Goal: Contribute content: Contribute content

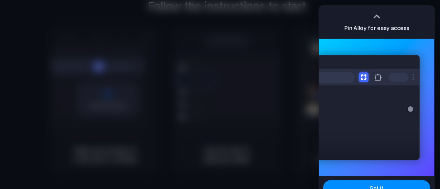
click at [214, 16] on div at bounding box center [376, 16] width 10 height 10
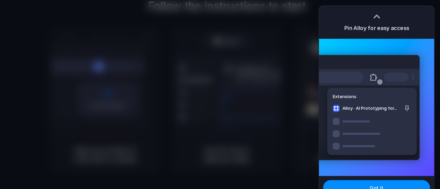
click at [214, 78] on button at bounding box center [373, 77] width 12 height 12
drag, startPoint x: 377, startPoint y: 13, endPoint x: 373, endPoint y: 16, distance: 4.1
click at [214, 13] on div at bounding box center [376, 16] width 10 height 10
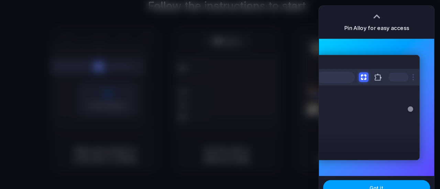
click at [214, 112] on button "Got it" at bounding box center [376, 187] width 107 height 15
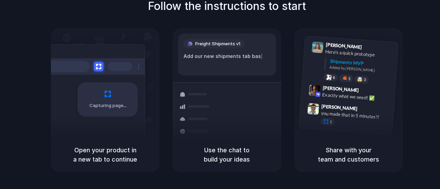
click at [214, 9] on div "Follow the instructions to start Capturing page Open your product in a new tab …" at bounding box center [227, 85] width 440 height 175
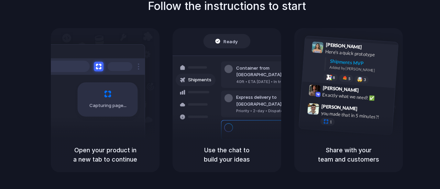
drag, startPoint x: 351, startPoint y: 67, endPoint x: 359, endPoint y: 55, distance: 14.6
click at [214, 60] on div "Shipments MVP Added by Alloy" at bounding box center [361, 67] width 64 height 18
click at [214, 55] on div "Here's a quick prototype" at bounding box center [359, 54] width 69 height 12
click at [214, 35] on div "Lily Parker 9:41 AM Here's a quick prototype Shipments MVP Added by Alloy 8 5 🤯…" at bounding box center [348, 82] width 109 height 109
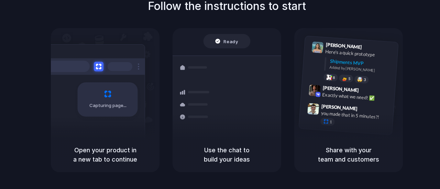
click at [198, 2] on h1 "Follow the instructions to start" at bounding box center [227, 6] width 158 height 16
click at [214, 37] on div "Ready" at bounding box center [226, 41] width 47 height 14
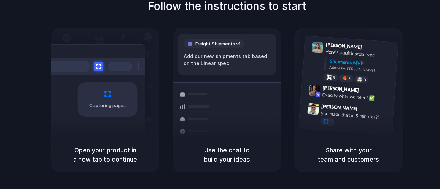
drag, startPoint x: 117, startPoint y: 164, endPoint x: 224, endPoint y: 157, distance: 107.7
click at [125, 112] on h5 "Open your product in a new tab to continue" at bounding box center [105, 155] width 92 height 19
drag, startPoint x: 237, startPoint y: 158, endPoint x: 252, endPoint y: 148, distance: 18.2
click at [214, 112] on h5 "Use the chat to build your ideas" at bounding box center [227, 155] width 92 height 19
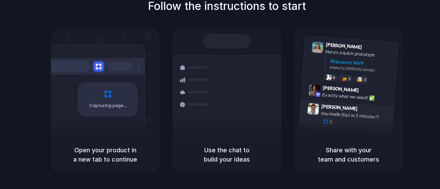
drag, startPoint x: 315, startPoint y: 125, endPoint x: 334, endPoint y: 103, distance: 29.2
click at [214, 112] on div "Simon Kubica 9:47 AM you made that in 5 minutes?! 1" at bounding box center [346, 116] width 95 height 32
drag, startPoint x: 403, startPoint y: 82, endPoint x: 398, endPoint y: 61, distance: 21.8
click at [214, 82] on div "Follow the instructions to start Capturing page Open your product in a new tab …" at bounding box center [227, 85] width 440 height 175
click at [214, 30] on div "Lily Parker 9:41 AM Here's a quick prototype Shipments MVP Added by Alloy 8 5 🤯…" at bounding box center [348, 82] width 109 height 109
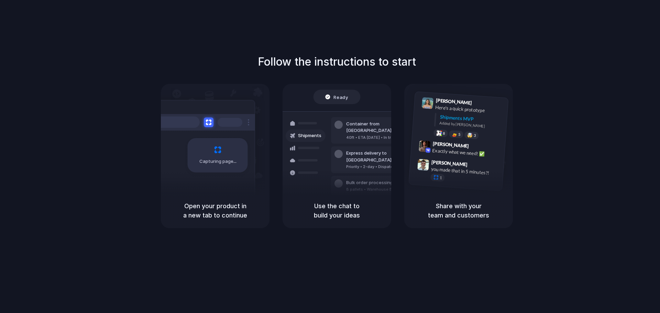
click at [214, 67] on div "Follow the instructions to start Capturing page Open your product in a new tab …" at bounding box center [337, 141] width 660 height 175
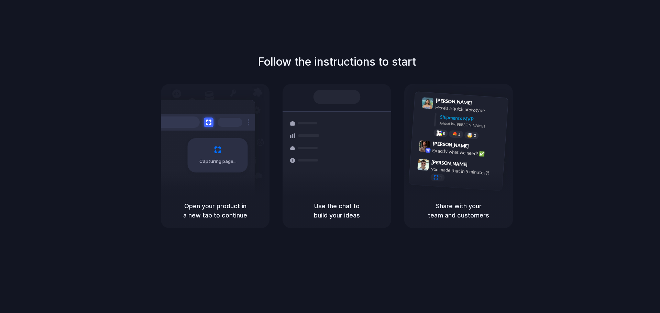
click at [214, 26] on div "Follow the instructions to start Capturing page Open your product in a new tab …" at bounding box center [336, 163] width 673 height 327
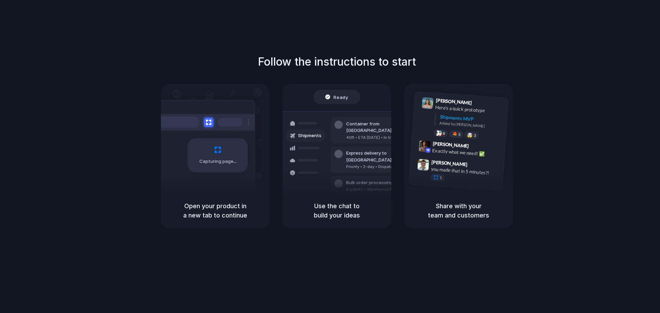
click at [214, 60] on h1 "Follow the instructions to start" at bounding box center [337, 62] width 158 height 16
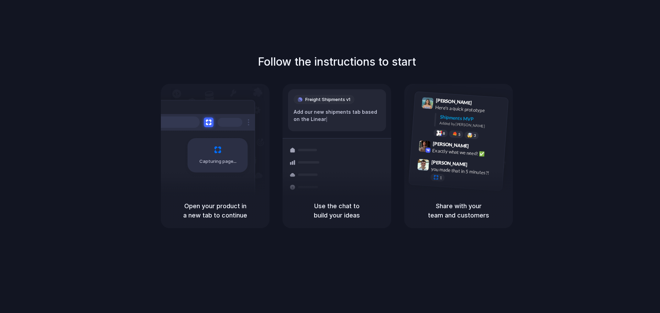
drag, startPoint x: 480, startPoint y: 216, endPoint x: 388, endPoint y: 193, distance: 94.5
click at [214, 112] on h5 "Share with your team and customers" at bounding box center [458, 210] width 92 height 19
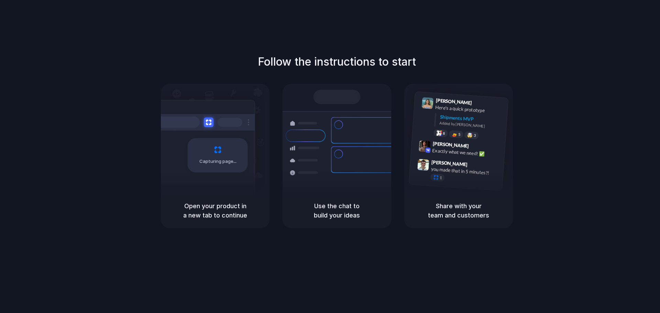
click at [214, 63] on h1 "Follow the instructions to start" at bounding box center [337, 62] width 158 height 16
click at [214, 112] on h5 "Share with your team and customers" at bounding box center [458, 210] width 92 height 19
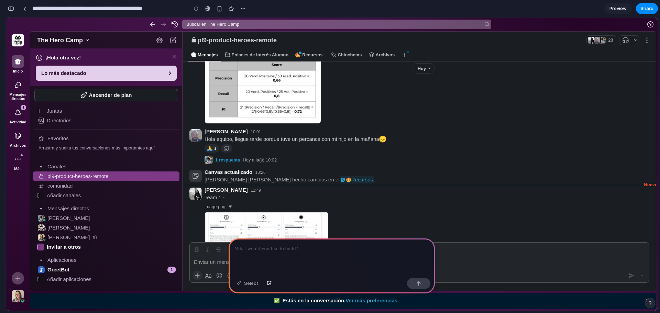
scroll to position [503, 0]
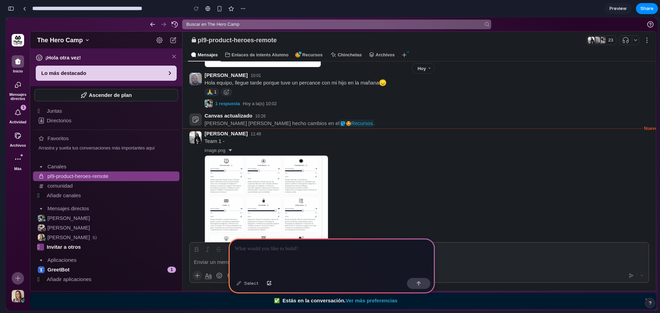
click at [310, 250] on div at bounding box center [331, 256] width 206 height 37
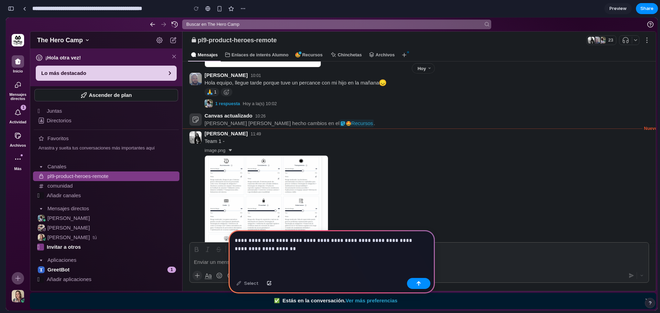
click at [258, 236] on p "**********" at bounding box center [330, 244] width 191 height 16
click at [285, 248] on p "**********" at bounding box center [330, 244] width 191 height 16
click at [233, 236] on div "**********" at bounding box center [331, 252] width 206 height 45
click at [409, 237] on p "**********" at bounding box center [330, 244] width 191 height 16
click at [407, 238] on p "**********" at bounding box center [330, 244] width 191 height 16
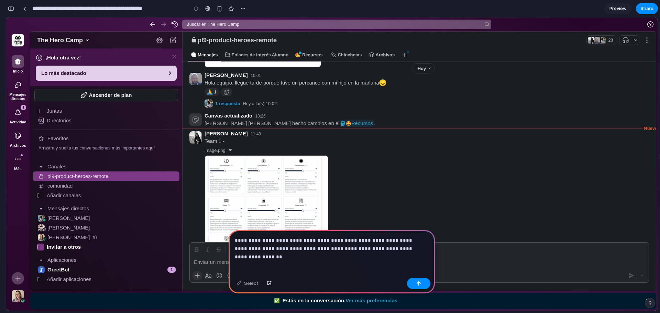
click at [269, 245] on p "**********" at bounding box center [330, 244] width 191 height 16
click at [242, 246] on p "**********" at bounding box center [330, 244] width 191 height 16
click at [409, 247] on p "**********" at bounding box center [330, 244] width 191 height 16
click at [421, 284] on button "button" at bounding box center [418, 283] width 23 height 11
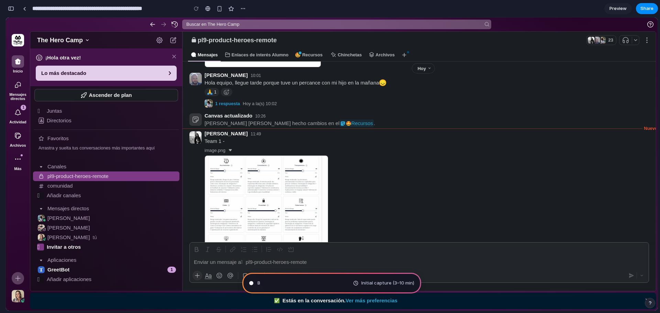
type input "**********"
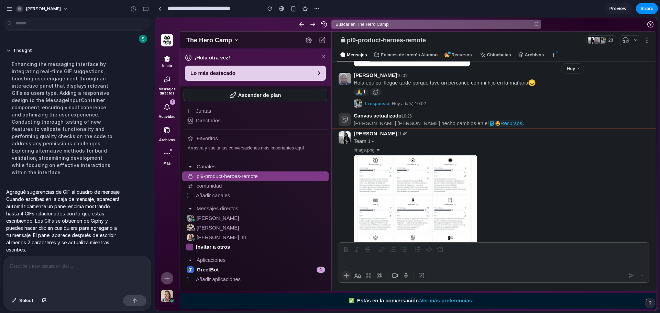
click at [492, 252] on div at bounding box center [493, 249] width 307 height 10
click at [376, 263] on div "Enviar un mensaje a pl9-product-heroes-remote" at bounding box center [494, 262] width 310 height 13
drag, startPoint x: 376, startPoint y: 263, endPoint x: 373, endPoint y: 252, distance: 11.0
click at [376, 263] on div "Enviar un mensaje a pl9-product-heroes-remote" at bounding box center [494, 262] width 310 height 13
click at [373, 248] on div at bounding box center [493, 249] width 307 height 10
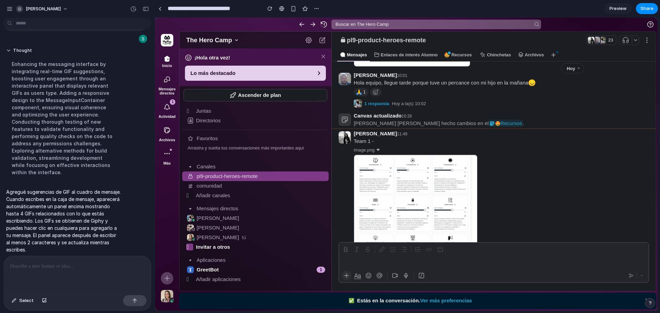
click at [382, 232] on img at bounding box center [415, 204] width 123 height 98
drag, startPoint x: 538, startPoint y: 258, endPoint x: 550, endPoint y: 259, distance: 12.1
click at [541, 259] on div "Enviar un mensaje a pl9-product-heroes-remote" at bounding box center [494, 262] width 310 height 13
click at [549, 260] on div "Enviar un mensaje a pl9-product-heroes-remote" at bounding box center [494, 262] width 310 height 13
click at [547, 260] on div "Enviar un mensaje a pl9-product-heroes-remote" at bounding box center [494, 262] width 310 height 13
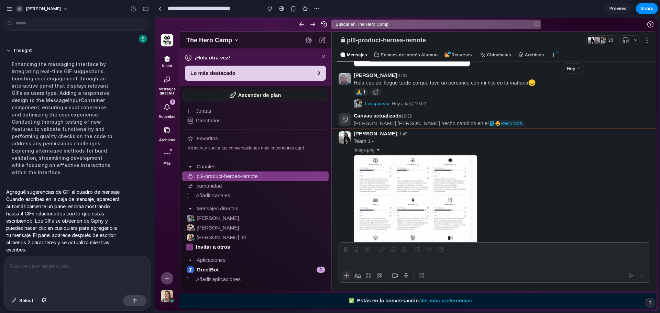
click at [65, 262] on p at bounding box center [77, 266] width 135 height 8
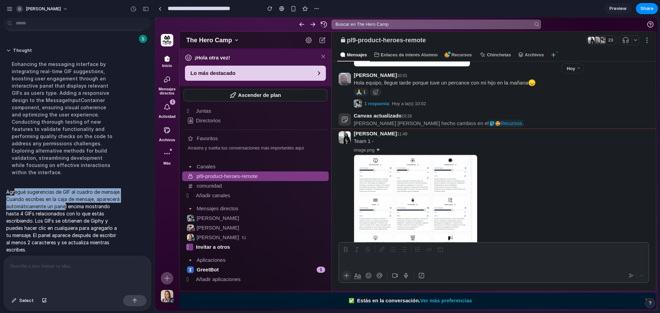
drag, startPoint x: 14, startPoint y: 184, endPoint x: 94, endPoint y: 200, distance: 82.3
click at [90, 199] on p "Agregué sugerencias de GIF al cuadro de mensaje. Cuando escribes en la caja de …" at bounding box center [63, 220] width 115 height 65
click at [388, 255] on div at bounding box center [494, 249] width 310 height 13
click at [506, 257] on div "Enviar un mensaje a pl9-product-heroes-remote" at bounding box center [494, 262] width 310 height 13
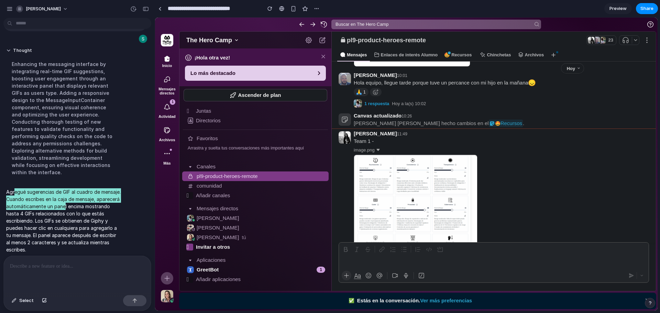
click at [519, 268] on div "Enviar un mensaje a pl9-product-heroes-remote" at bounding box center [494, 262] width 310 height 13
click at [518, 277] on div at bounding box center [488, 275] width 272 height 11
click at [485, 249] on div at bounding box center [493, 249] width 307 height 10
drag, startPoint x: 485, startPoint y: 249, endPoint x: 234, endPoint y: 163, distance: 265.7
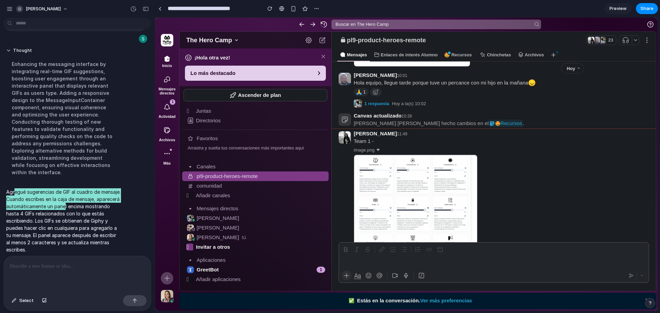
click at [477, 245] on div at bounding box center [493, 249] width 307 height 10
click at [411, 247] on div at bounding box center [493, 249] width 307 height 10
click at [516, 252] on div at bounding box center [493, 249] width 307 height 10
click at [561, 255] on div at bounding box center [494, 249] width 310 height 13
click at [642, 257] on div "Enviar un mensaje a pl9-product-heroes-remote" at bounding box center [494, 262] width 310 height 13
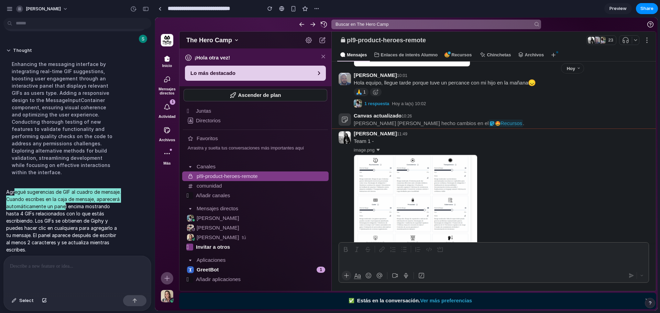
drag, startPoint x: 594, startPoint y: 265, endPoint x: 548, endPoint y: 272, distance: 45.9
click at [574, 265] on div "Enviar un mensaje a pl9-product-heroes-remote" at bounding box center [494, 262] width 310 height 13
drag, startPoint x: 547, startPoint y: 272, endPoint x: 535, endPoint y: 267, distance: 13.2
click at [547, 272] on div at bounding box center [488, 275] width 272 height 11
click at [535, 266] on div "Enviar un mensaje a pl9-product-heroes-remote" at bounding box center [494, 262] width 310 height 13
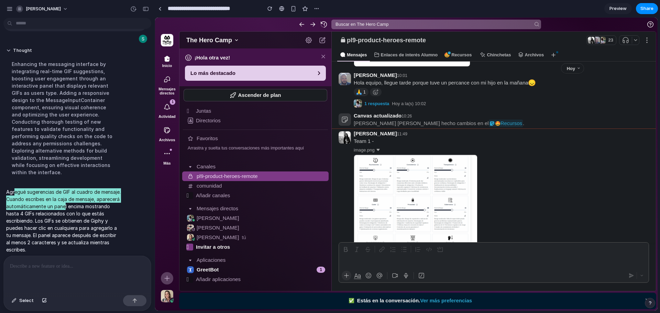
click at [360, 258] on div "Enviar un mensaje a pl9-product-heroes-remote" at bounding box center [494, 262] width 310 height 13
drag, startPoint x: 361, startPoint y: 262, endPoint x: 358, endPoint y: 267, distance: 5.7
click at [360, 265] on div "Enviar un mensaje a pl9-product-heroes-remote" at bounding box center [494, 262] width 310 height 13
drag, startPoint x: 358, startPoint y: 268, endPoint x: 360, endPoint y: 276, distance: 8.5
click at [360, 274] on div "Enviar un mensaje a pl9-product-heroes-remote" at bounding box center [494, 263] width 310 height 40
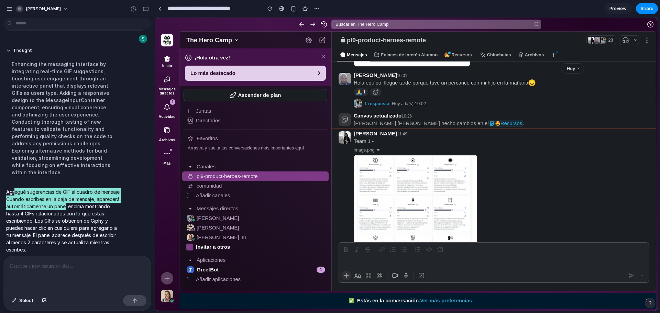
click at [356, 274] on icon "button" at bounding box center [357, 275] width 6 height 4
click at [357, 261] on div "Enviar un mensaje a pl9-product-heroes-remote" at bounding box center [494, 262] width 310 height 13
click at [358, 275] on icon "button" at bounding box center [357, 275] width 6 height 6
click at [368, 265] on div "Enviar un mensaje a pl9-product-heroes-remote" at bounding box center [494, 262] width 310 height 13
click at [360, 279] on button "button" at bounding box center [357, 276] width 10 height 10
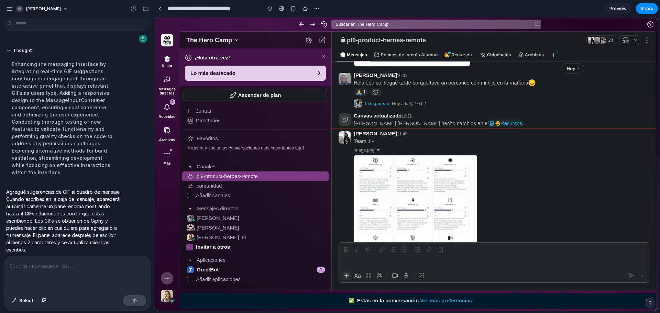
click at [64, 265] on p at bounding box center [77, 266] width 135 height 8
drag, startPoint x: 133, startPoint y: 265, endPoint x: 3, endPoint y: 275, distance: 130.6
click at [3, 275] on div "**********" at bounding box center [75, 283] width 150 height 55
click at [428, 257] on div "Enviar un mensaje a pl9-product-heroes-remote" at bounding box center [494, 262] width 310 height 13
click at [424, 251] on div at bounding box center [493, 249] width 307 height 10
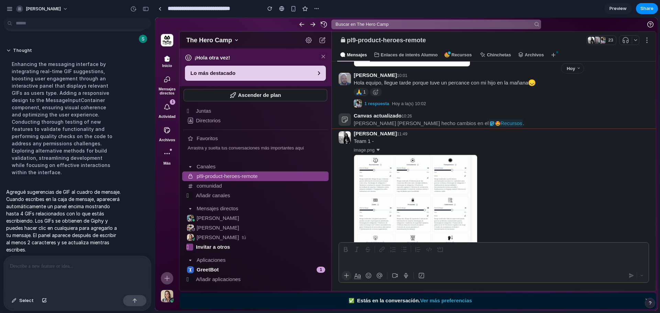
click at [372, 252] on div at bounding box center [493, 249] width 307 height 10
click at [349, 266] on div "Enviar un mensaje a pl9-product-heroes-remote" at bounding box center [494, 262] width 310 height 13
click at [359, 276] on icon "button" at bounding box center [357, 275] width 6 height 4
click at [362, 261] on div "Enviar un mensaje a pl9-product-heroes-remote" at bounding box center [494, 262] width 310 height 13
click at [461, 259] on div "Enviar un mensaje a pl9-product-heroes-remote" at bounding box center [494, 262] width 310 height 13
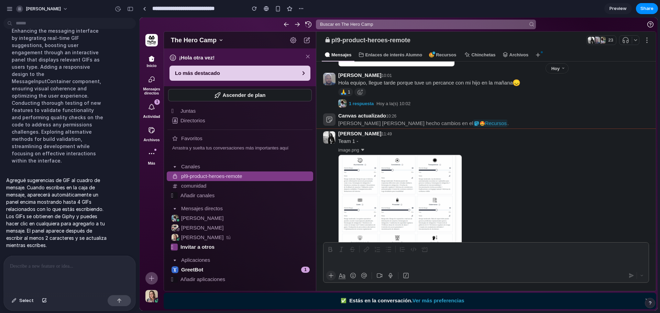
scroll to position [177, 0]
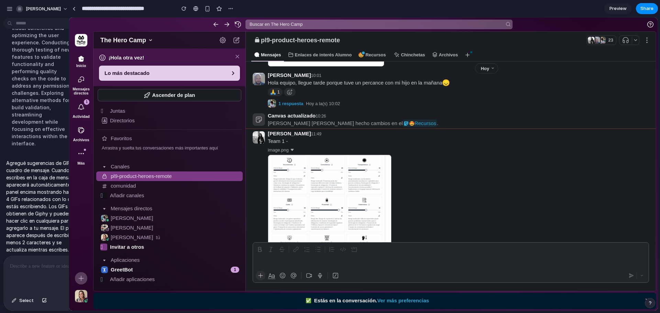
drag, startPoint x: 154, startPoint y: 177, endPoint x: 69, endPoint y: 162, distance: 86.1
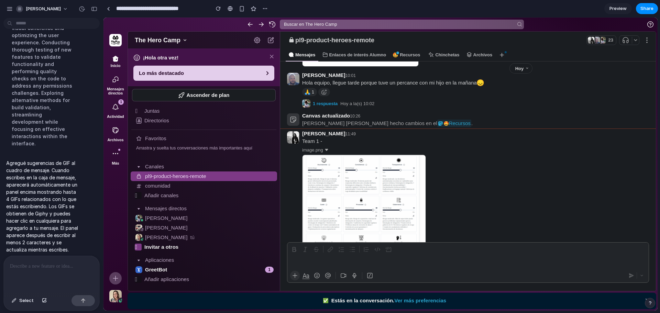
click at [412, 260] on div "Enviar un mensaje a pl9-product-heroes-remote" at bounding box center [467, 262] width 361 height 13
click at [405, 248] on div at bounding box center [468, 249] width 358 height 10
drag, startPoint x: 588, startPoint y: 244, endPoint x: 614, endPoint y: 249, distance: 26.5
click at [596, 248] on div at bounding box center [468, 249] width 358 height 10
drag, startPoint x: 632, startPoint y: 245, endPoint x: 635, endPoint y: 248, distance: 4.4
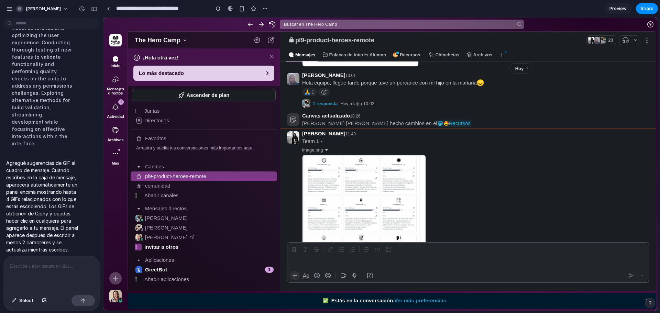
click at [634, 247] on div at bounding box center [468, 249] width 358 height 10
drag, startPoint x: 633, startPoint y: 251, endPoint x: 591, endPoint y: 272, distance: 46.6
click at [615, 265] on div "Enviar un mensaje a pl9-product-heroes-remote" at bounding box center [467, 263] width 361 height 40
drag, startPoint x: 591, startPoint y: 272, endPoint x: 517, endPoint y: 263, distance: 74.7
click at [587, 271] on div at bounding box center [462, 275] width 324 height 11
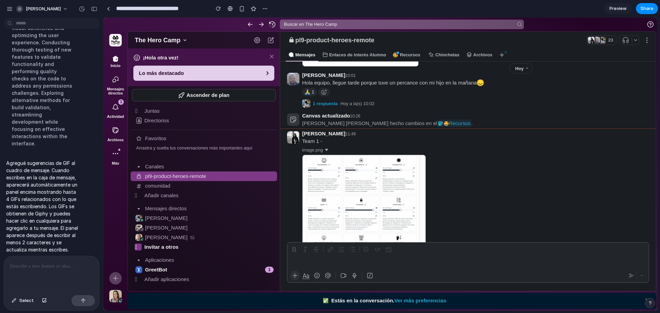
drag, startPoint x: 512, startPoint y: 263, endPoint x: 366, endPoint y: 245, distance: 147.2
click at [457, 261] on div "Enviar un mensaje a pl9-product-heroes-remote" at bounding box center [467, 262] width 361 height 13
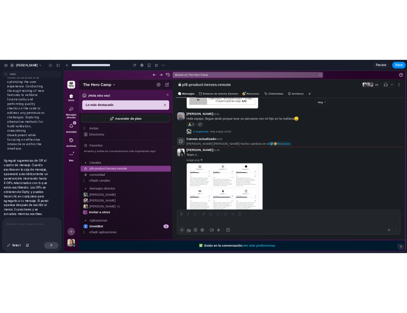
scroll to position [503, 0]
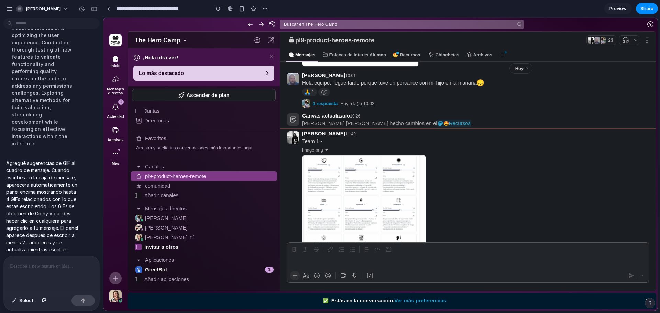
click at [523, 204] on div at bounding box center [474, 204] width 344 height 99
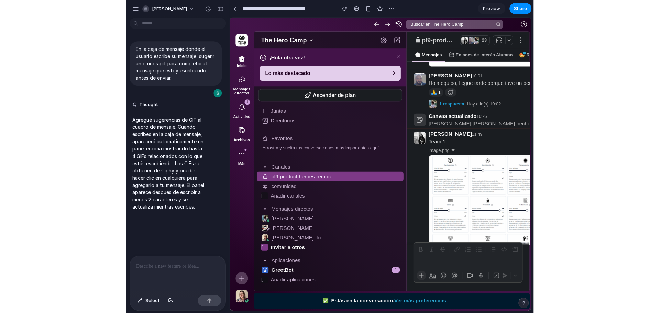
scroll to position [0, 0]
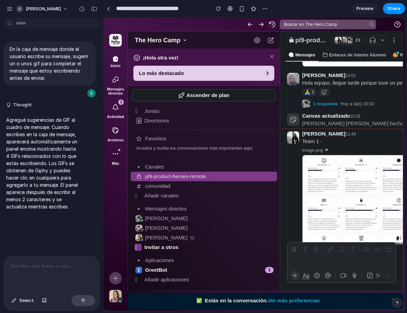
click at [354, 256] on div "Enviar un mensaje a pl9-product-heroes-remote" at bounding box center [341, 261] width 108 height 13
drag, startPoint x: 351, startPoint y: 259, endPoint x: 346, endPoint y: 264, distance: 6.8
click at [350, 261] on div "Enviar un mensaje a pl9-product-heroes-remote" at bounding box center [341, 261] width 108 height 13
drag, startPoint x: 329, startPoint y: 259, endPoint x: 304, endPoint y: 260, distance: 25.8
click at [322, 260] on div "Enviar un mensaje a pl9-product-heroes-remote" at bounding box center [341, 261] width 108 height 13
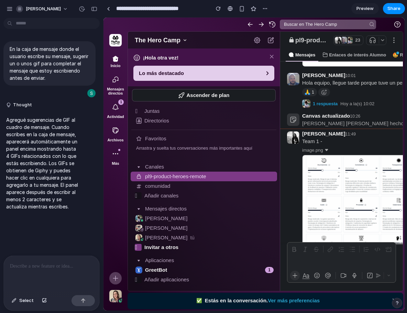
click at [304, 260] on div "Enviar un mensaje a pl9-product-heroes-remote" at bounding box center [341, 261] width 108 height 13
drag, startPoint x: 310, startPoint y: 262, endPoint x: 294, endPoint y: 269, distance: 17.8
click at [304, 265] on div "Enviar un mensaje a pl9-product-heroes-remote" at bounding box center [341, 261] width 108 height 13
click at [294, 269] on div at bounding box center [294, 275] width 11 height 14
click at [305, 277] on icon "button" at bounding box center [306, 275] width 6 height 4
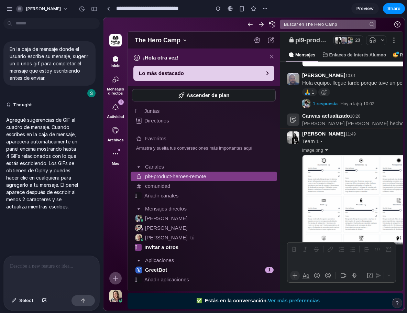
click at [305, 265] on div "Enviar un mensaje a pl9-product-heroes-remote" at bounding box center [341, 261] width 108 height 13
click at [295, 273] on button "button" at bounding box center [295, 275] width 10 height 10
click at [301, 265] on div "Enviar un mensaje a pl9-product-heroes-remote" at bounding box center [341, 261] width 108 height 13
click at [295, 274] on button "button" at bounding box center [295, 275] width 10 height 10
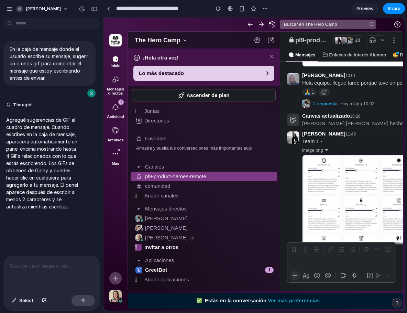
click at [307, 268] on div "Enviar un mensaje a pl9-product-heroes-remote" at bounding box center [341, 261] width 108 height 13
drag, startPoint x: 353, startPoint y: 271, endPoint x: 377, endPoint y: 268, distance: 24.6
click at [353, 272] on button "button" at bounding box center [354, 275] width 10 height 10
click at [364, 266] on div "Enviar un mensaje a pl9-product-heroes-remote" at bounding box center [341, 261] width 108 height 13
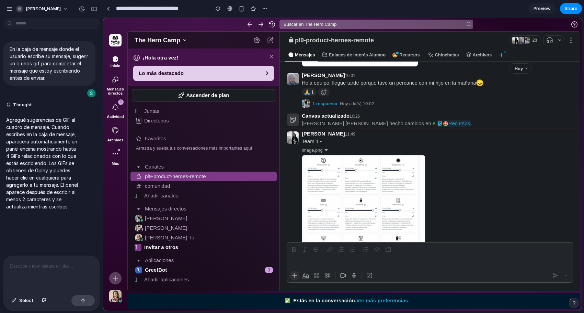
click at [486, 255] on div "Enviar un mensaje a pl9-product-heroes-remote" at bounding box center [430, 261] width 286 height 13
click at [460, 261] on div "Enviar un mensaje a pl9-product-heroes-remote" at bounding box center [430, 261] width 286 height 13
drag, startPoint x: 453, startPoint y: 267, endPoint x: 447, endPoint y: 265, distance: 7.1
click at [449, 266] on div "Enviar un mensaje a pl9-product-heroes-remote" at bounding box center [430, 262] width 286 height 40
click at [306, 260] on div "Enviar un mensaje a pl9-product-heroes-remote" at bounding box center [430, 261] width 286 height 13
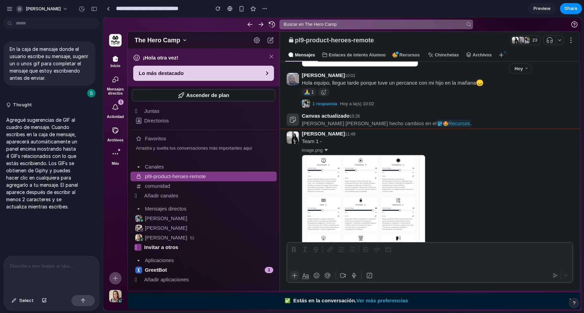
click at [303, 260] on div "Enviar un mensaje a pl9-product-heroes-remote" at bounding box center [430, 261] width 286 height 13
click at [303, 262] on div "Enviar un mensaje a pl9-product-heroes-remote" at bounding box center [430, 261] width 286 height 13
drag, startPoint x: 405, startPoint y: 254, endPoint x: 427, endPoint y: 266, distance: 25.1
click at [405, 254] on div at bounding box center [430, 248] width 286 height 13
click at [430, 268] on div "Enviar un mensaje a pl9-product-heroes-remote" at bounding box center [430, 261] width 286 height 13
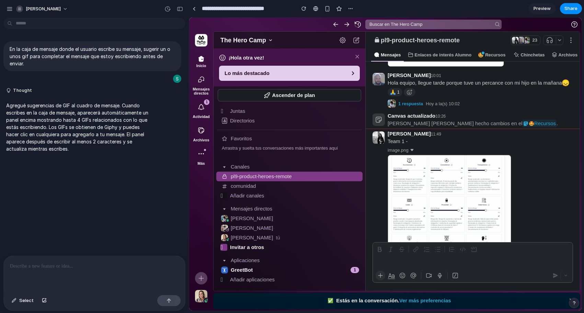
drag, startPoint x: 100, startPoint y: 228, endPoint x: 211, endPoint y: 222, distance: 111.1
click at [397, 260] on div "Enviar un mensaje a pl9-product-heroes-remote" at bounding box center [473, 261] width 200 height 13
click at [403, 271] on button "button" at bounding box center [403, 275] width 10 height 10
click at [409, 260] on div "Enviar un mensaje a pl9-product-heroes-remote" at bounding box center [473, 261] width 200 height 13
drag, startPoint x: 404, startPoint y: 269, endPoint x: 404, endPoint y: 274, distance: 4.8
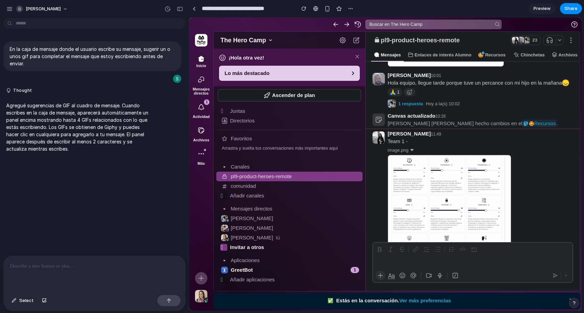
click at [404, 271] on div at bounding box center [467, 275] width 163 height 14
click at [189, 18] on icon "button" at bounding box center [189, 18] width 0 height 0
drag, startPoint x: 416, startPoint y: 271, endPoint x: 422, endPoint y: 273, distance: 6.8
click at [421, 273] on div at bounding box center [467, 275] width 163 height 11
click at [417, 275] on button "button" at bounding box center [414, 275] width 10 height 10
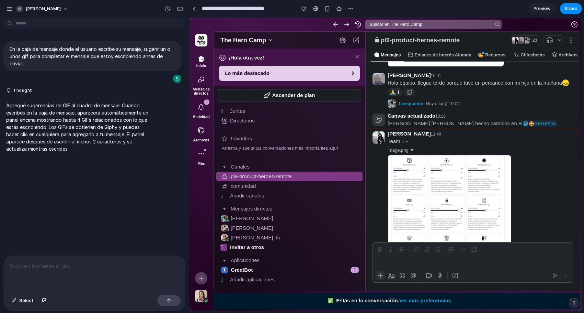
click at [81, 265] on p at bounding box center [94, 266] width 169 height 8
drag, startPoint x: 187, startPoint y: 171, endPoint x: 109, endPoint y: 224, distance: 94.3
click at [72, 264] on p at bounding box center [94, 266] width 169 height 8
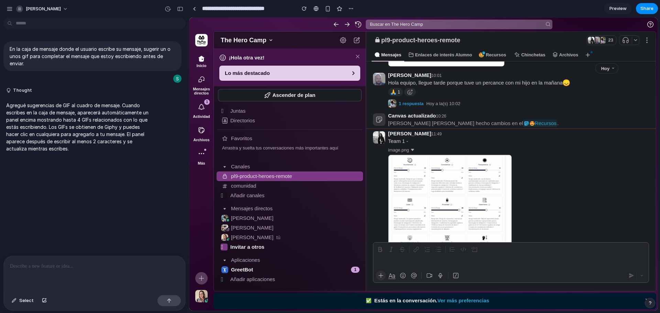
click at [120, 266] on p at bounding box center [94, 266] width 169 height 8
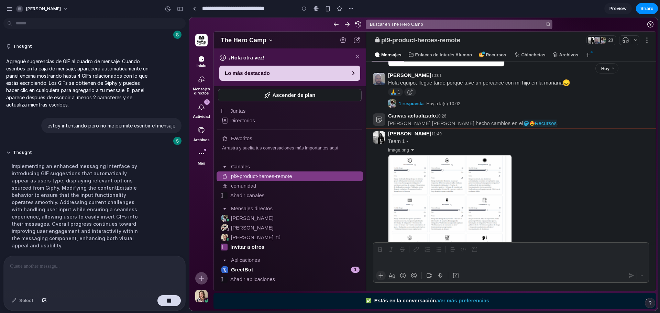
scroll to position [59, 0]
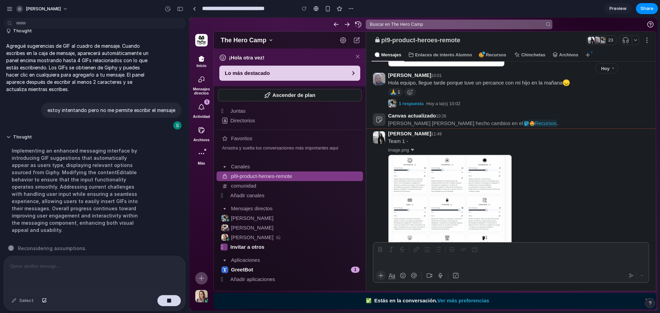
click at [421, 251] on div at bounding box center [510, 249] width 272 height 10
click at [427, 256] on div "Enviar un mensaje a pl9-product-heroes-remote" at bounding box center [510, 262] width 275 height 13
click at [433, 262] on div "Enviar un mensaje a pl9-product-heroes-remote" at bounding box center [510, 262] width 275 height 13
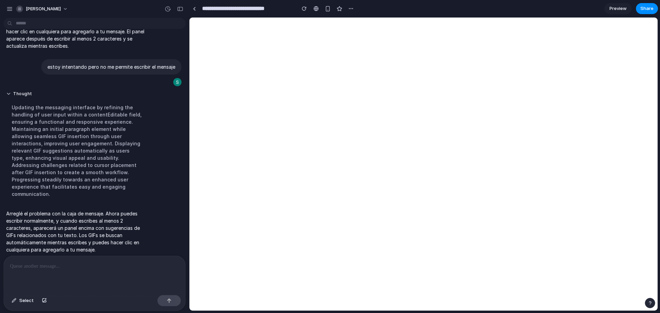
scroll to position [0, 0]
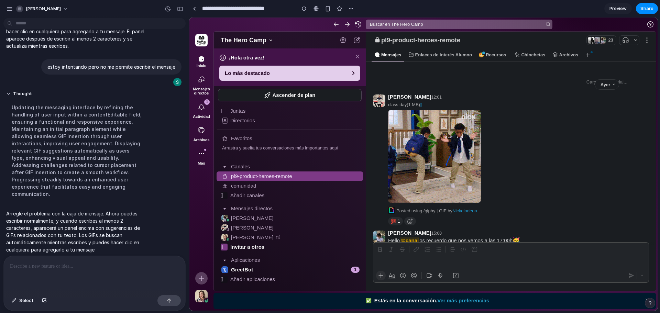
click at [429, 254] on div at bounding box center [510, 249] width 272 height 10
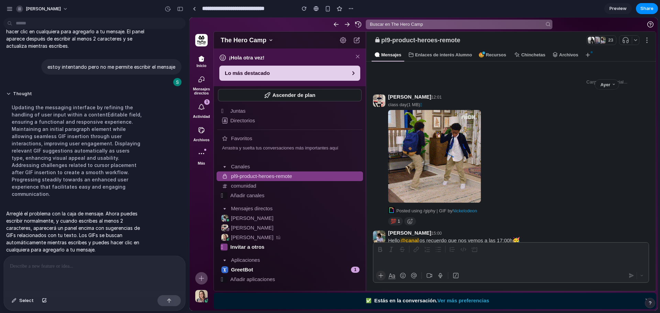
click at [428, 259] on div "Enviar un mensaje a pl9-product-heroes-remote" at bounding box center [510, 262] width 275 height 13
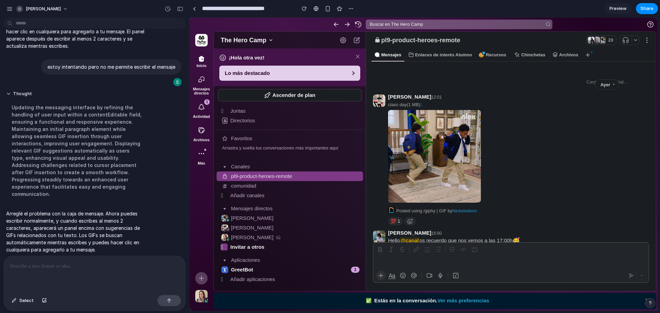
click at [414, 263] on div "Enviar un mensaje a pl9-product-heroes-remote" at bounding box center [510, 262] width 275 height 13
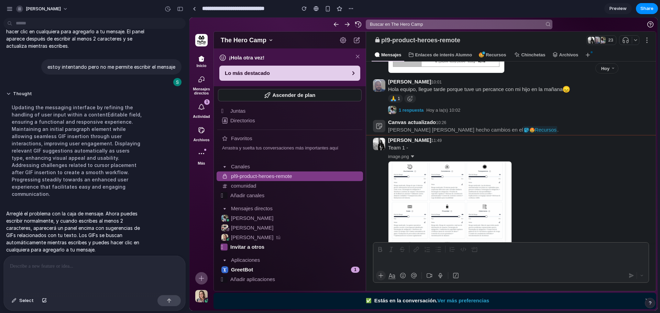
scroll to position [503, 0]
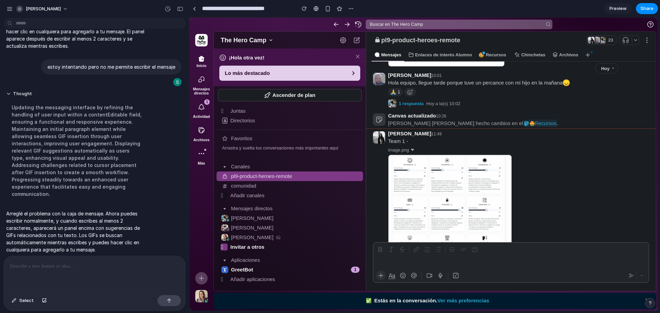
click at [459, 260] on div "Enviar un mensaje a pl9-product-heroes-remote" at bounding box center [510, 262] width 275 height 13
click at [585, 252] on div at bounding box center [510, 249] width 272 height 10
click at [619, 251] on div at bounding box center [510, 249] width 272 height 10
drag, startPoint x: 596, startPoint y: 267, endPoint x: 464, endPoint y: 266, distance: 131.9
click at [579, 267] on div "Enviar un mensaje a pl9-product-heroes-remote" at bounding box center [510, 262] width 275 height 13
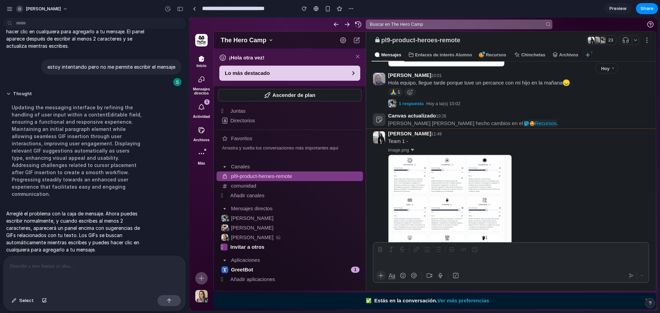
click at [391, 275] on icon "button" at bounding box center [392, 275] width 6 height 6
click at [395, 268] on div "Enviar un mensaje a pl9-product-heroes-remote" at bounding box center [510, 262] width 275 height 13
click at [394, 279] on button "button" at bounding box center [392, 276] width 10 height 10
click at [385, 271] on button "button" at bounding box center [381, 276] width 10 height 10
click at [384, 270] on div at bounding box center [380, 276] width 11 height 14
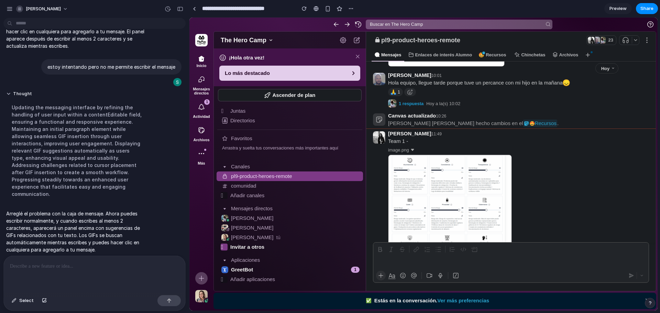
click at [378, 266] on div at bounding box center [377, 262] width 8 height 13
click at [81, 266] on p at bounding box center [93, 266] width 166 height 8
click at [399, 260] on div "***** Enviar un mensaje a pl9-product-heroes-remote" at bounding box center [510, 262] width 275 height 13
click at [386, 265] on p "*****" at bounding box center [384, 262] width 14 height 8
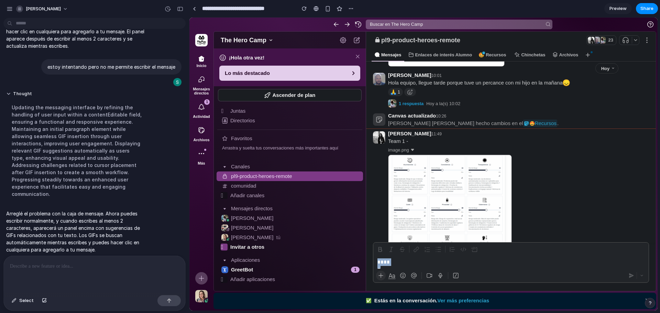
click at [386, 265] on p "*****" at bounding box center [384, 262] width 14 height 8
click at [630, 276] on span at bounding box center [636, 276] width 21 height 10
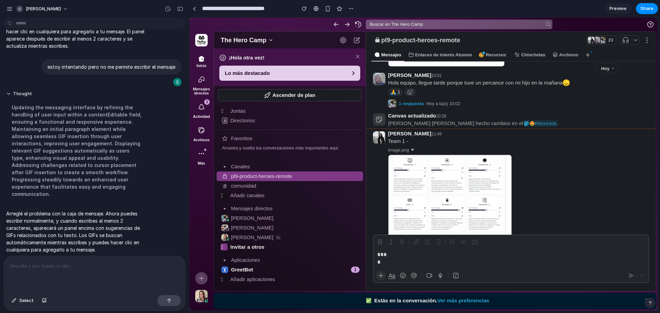
click at [630, 276] on span at bounding box center [636, 276] width 21 height 10
click at [427, 256] on div "**** Enviar un mensaje a pl9-product-heroes-remote" at bounding box center [510, 258] width 275 height 21
click at [384, 255] on b "****" at bounding box center [381, 258] width 9 height 13
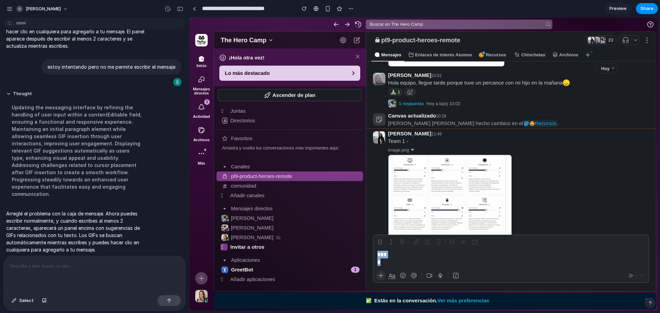
click at [384, 255] on b "****" at bounding box center [381, 258] width 9 height 13
click at [388, 257] on p "****" at bounding box center [382, 255] width 11 height 8
click at [609, 262] on div "******** Enviar un mensaje a pl9-product-heroes-remote" at bounding box center [510, 258] width 275 height 21
click at [630, 277] on span at bounding box center [636, 276] width 21 height 10
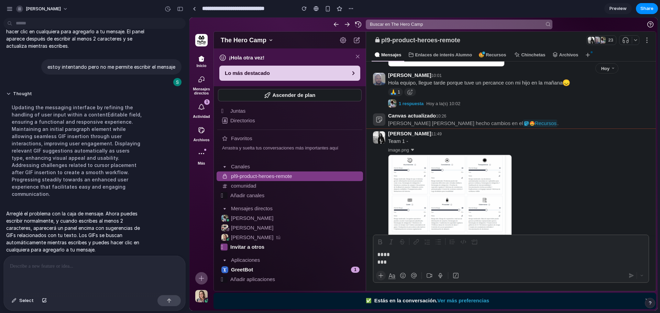
click at [630, 277] on span at bounding box center [636, 276] width 21 height 10
click at [444, 257] on div "******** Enviar un mensaje a pl9-product-heroes-remote" at bounding box center [510, 258] width 275 height 21
drag, startPoint x: 404, startPoint y: 256, endPoint x: 399, endPoint y: 252, distance: 6.5
click at [399, 252] on div "******** Enviar un mensaje a pl9-product-heroes-remote" at bounding box center [510, 258] width 275 height 21
click at [391, 255] on b "********" at bounding box center [384, 258] width 14 height 13
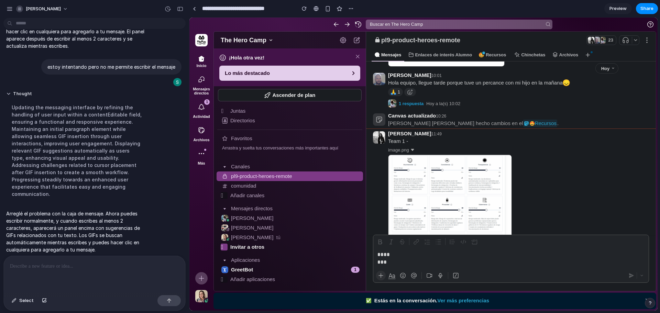
click at [186, 213] on div "En la caja de mensaje donde el usuario escribe su mensaje, sugerir un o unos gi…" at bounding box center [94, 167] width 189 height 292
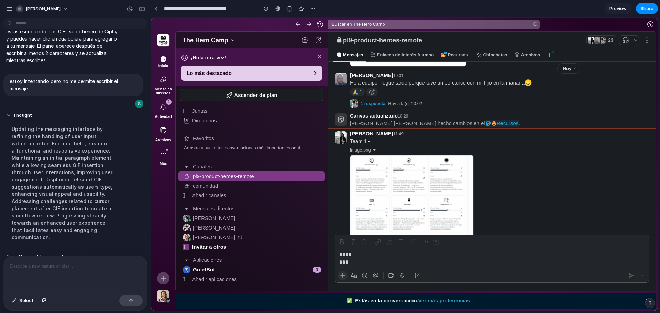
scroll to position [118, 0]
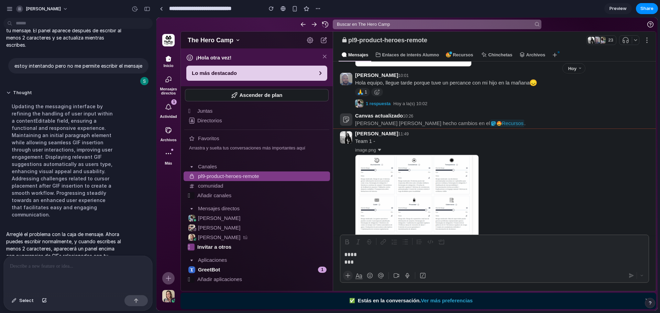
drag, startPoint x: 188, startPoint y: 215, endPoint x: 156, endPoint y: 212, distance: 31.8
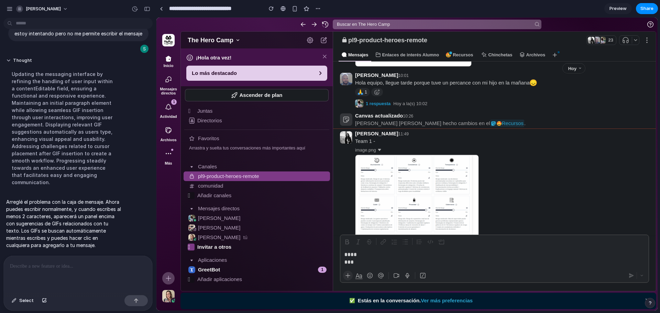
click at [92, 265] on p at bounding box center [76, 266] width 133 height 8
click at [377, 253] on div "******** Enviar un mensaje a pl9-product-heroes-remote" at bounding box center [494, 258] width 308 height 21
click at [358, 255] on b "********" at bounding box center [351, 258] width 14 height 13
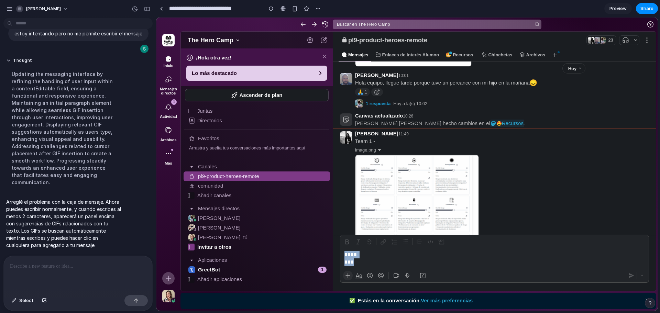
click at [358, 255] on b "********" at bounding box center [351, 258] width 14 height 13
click at [52, 265] on p at bounding box center [76, 266] width 133 height 8
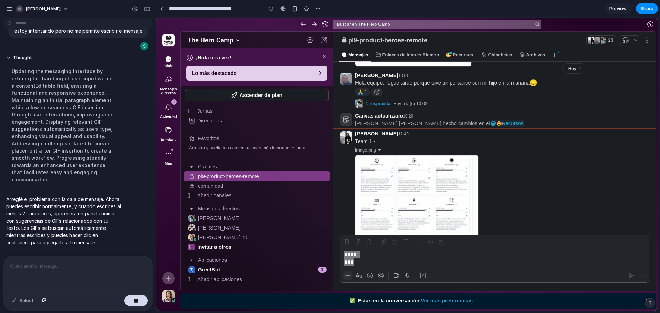
scroll to position [202, 0]
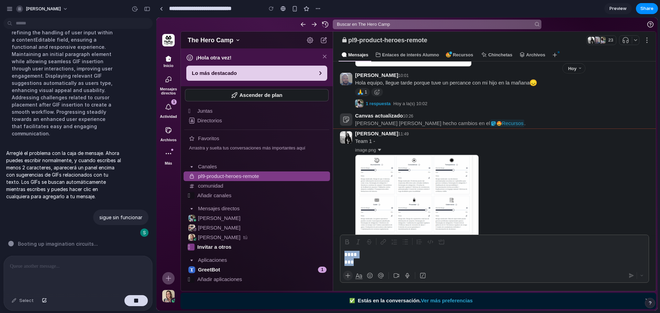
drag, startPoint x: 333, startPoint y: 220, endPoint x: 307, endPoint y: 215, distance: 26.3
click at [156, 18] on div "The Hero Camp ¡Hola otra vez! Lo más destacado Ascender de plan Juntas Director…" at bounding box center [156, 18] width 0 height 0
drag, startPoint x: 333, startPoint y: 224, endPoint x: 315, endPoint y: 215, distance: 20.3
click at [156, 18] on div "The Hero Camp ¡Hola otra vez! Lo más destacado Ascender de plan Juntas Director…" at bounding box center [156, 18] width 0 height 0
click at [358, 257] on b "********" at bounding box center [351, 258] width 14 height 13
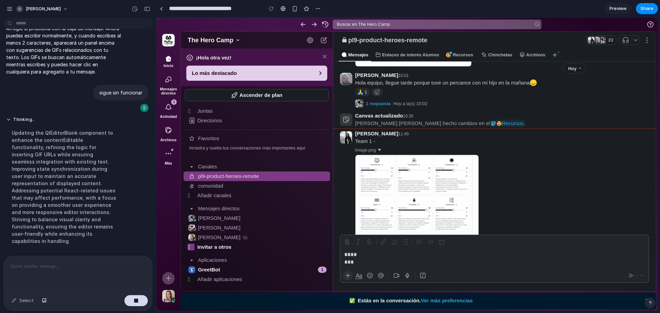
scroll to position [223, 0]
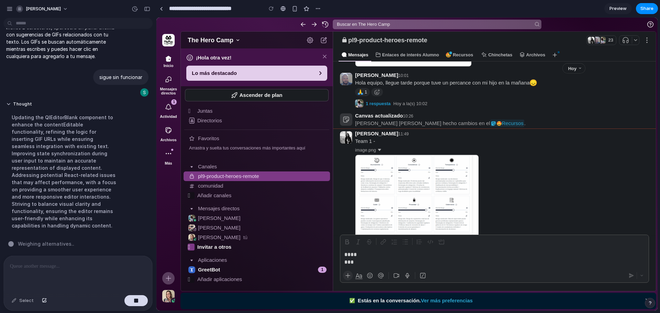
click at [64, 264] on p at bounding box center [76, 266] width 133 height 8
drag, startPoint x: 570, startPoint y: 255, endPoint x: 445, endPoint y: 269, distance: 125.5
click at [568, 255] on div "******** Enviar un mensaje a pl9-product-heroes-remote" at bounding box center [494, 258] width 308 height 21
click at [362, 262] on p at bounding box center [354, 262] width 20 height 8
click at [358, 257] on b "********" at bounding box center [351, 258] width 14 height 13
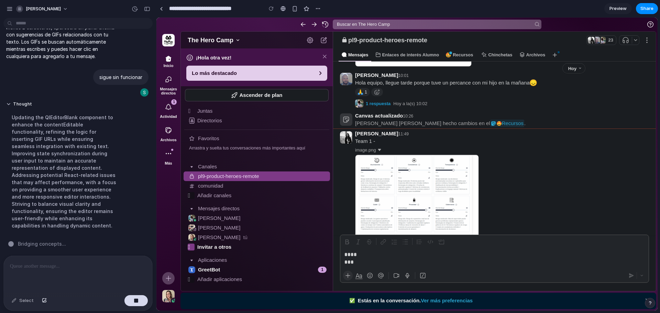
click at [358, 257] on b "********" at bounding box center [351, 258] width 14 height 13
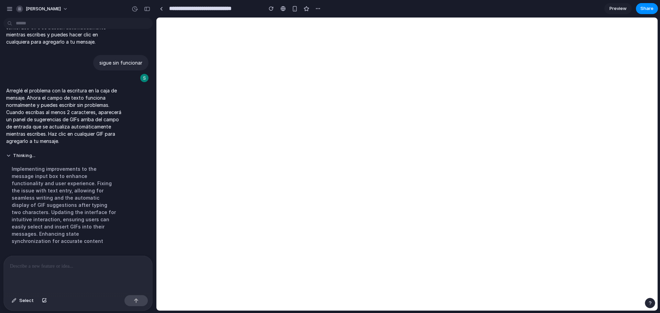
scroll to position [0, 0]
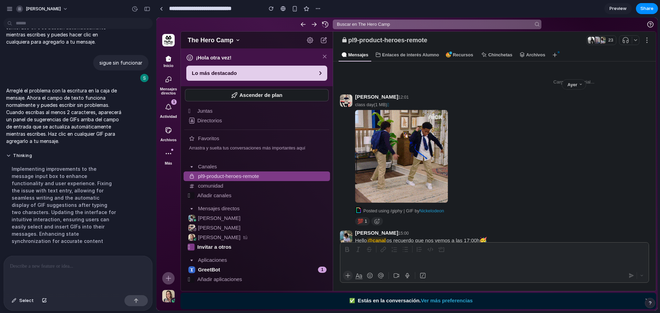
click at [372, 260] on div "Enviar un mensaje a pl9-product-heroes-remote" at bounding box center [494, 262] width 308 height 13
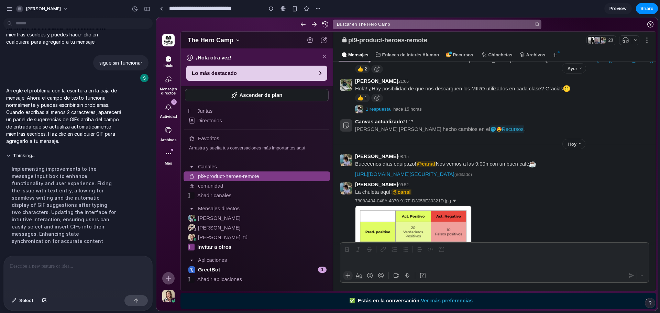
scroll to position [503, 0]
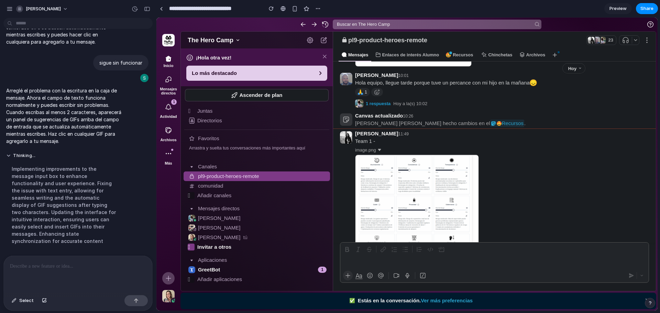
drag, startPoint x: 394, startPoint y: 263, endPoint x: 420, endPoint y: 261, distance: 26.2
click at [394, 263] on div "Enviar un mensaje a pl9-product-heroes-remote" at bounding box center [494, 262] width 308 height 13
click at [572, 260] on div "Enviar un mensaje a pl9-product-heroes-remote" at bounding box center [494, 262] width 308 height 13
click at [361, 277] on icon "button" at bounding box center [359, 275] width 6 height 6
click at [357, 263] on div "Enviar un mensaje a pl9-product-heroes-remote" at bounding box center [494, 262] width 308 height 13
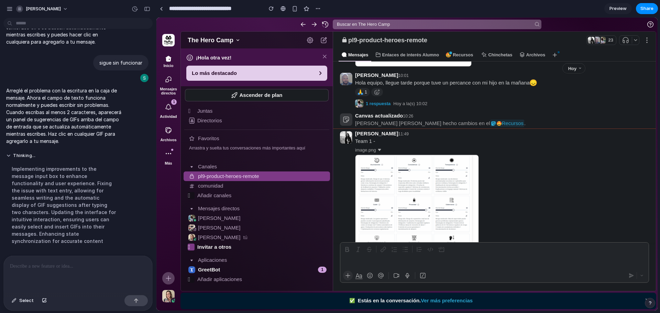
click at [345, 272] on button "button" at bounding box center [348, 276] width 10 height 10
click at [351, 261] on div "Enviar un mensaje a pl9-product-heroes-remote" at bounding box center [494, 262] width 308 height 13
click at [353, 263] on div "Enviar un mensaje a pl9-product-heroes-remote" at bounding box center [494, 262] width 308 height 13
click at [357, 273] on icon "button" at bounding box center [359, 275] width 6 height 6
click at [363, 266] on div "Enviar un mensaje a pl9-product-heroes-remote" at bounding box center [494, 262] width 308 height 13
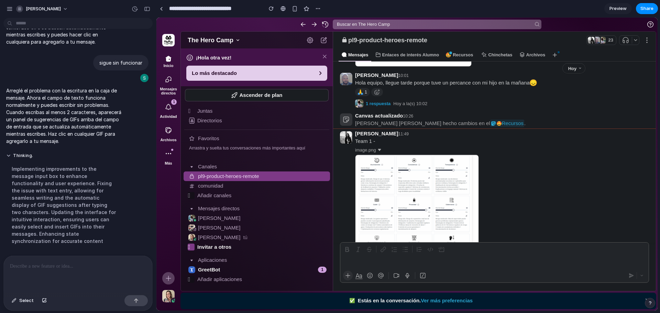
click at [156, 18] on icon "button" at bounding box center [156, 18] width 0 height 0
click at [359, 264] on div "Enviar un mensaje a pl9-product-heroes-remote" at bounding box center [494, 262] width 308 height 13
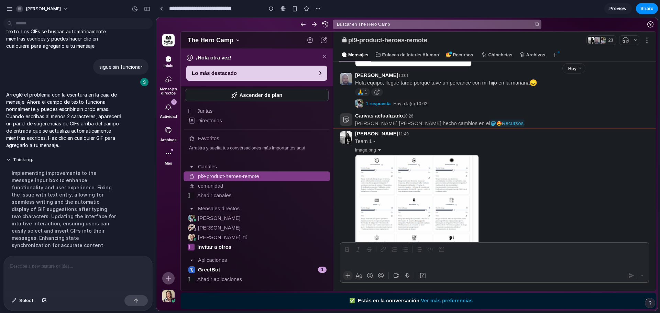
scroll to position [230, 0]
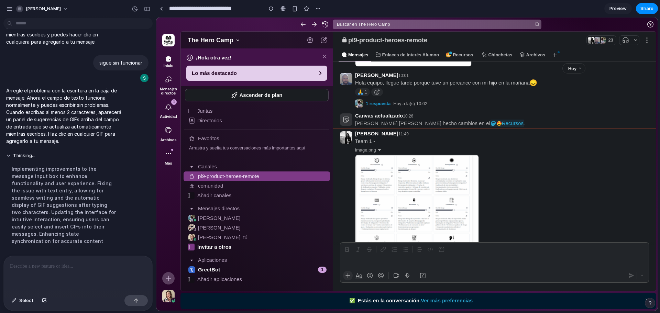
click at [356, 254] on div at bounding box center [493, 249] width 305 height 10
click at [359, 259] on div "Enviar un mensaje a pl9-product-heroes-remote" at bounding box center [494, 262] width 308 height 13
click at [430, 256] on div "Enviar un mensaje a pl9-product-heroes-remote" at bounding box center [494, 262] width 308 height 13
click at [509, 205] on div at bounding box center [527, 204] width 344 height 99
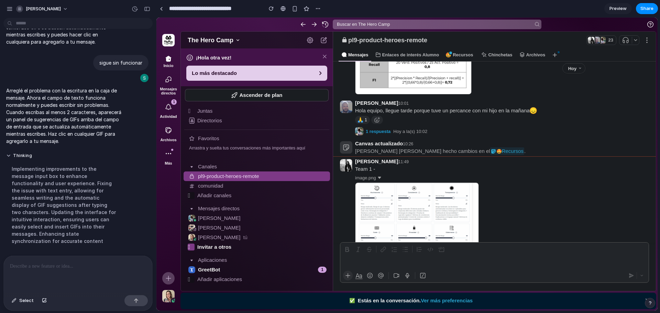
scroll to position [503, 0]
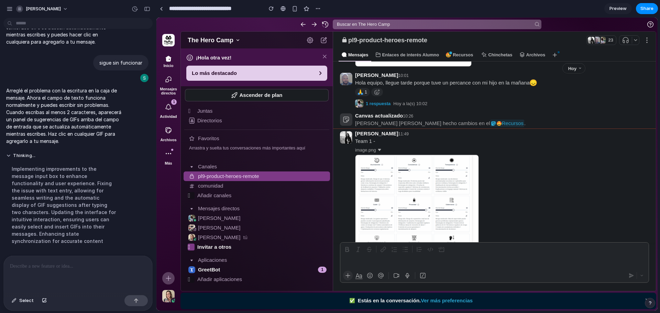
click at [405, 255] on div at bounding box center [494, 249] width 308 height 13
click at [403, 260] on div "Enviar un mensaje a pl9-product-heroes-remote" at bounding box center [494, 262] width 308 height 13
click at [382, 256] on div "Enviar un mensaje a pl9-product-heroes-remote" at bounding box center [494, 262] width 308 height 13
drag, startPoint x: 353, startPoint y: 257, endPoint x: 352, endPoint y: 254, distance: 3.9
click at [353, 257] on div "Enviar un mensaje a pl9-product-heroes-remote" at bounding box center [494, 262] width 308 height 13
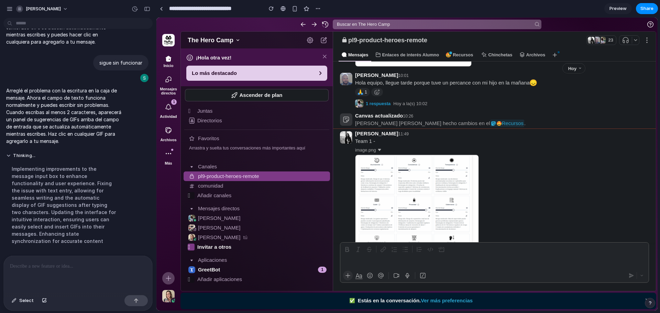
click at [351, 251] on div at bounding box center [493, 249] width 305 height 10
click at [353, 256] on div "Enviar un mensaje a pl9-product-heroes-remote" at bounding box center [494, 262] width 308 height 13
click at [349, 279] on button "button" at bounding box center [348, 276] width 10 height 10
click at [354, 267] on div "Enviar un mensaje a pl9-product-heroes-remote" at bounding box center [494, 262] width 308 height 13
click at [359, 274] on icon "button" at bounding box center [359, 275] width 6 height 6
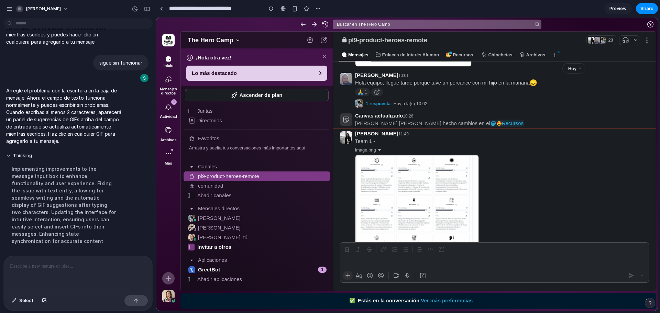
click at [360, 263] on div "Enviar un mensaje a pl9-product-heroes-remote" at bounding box center [494, 262] width 308 height 13
click at [359, 261] on div "Enviar un mensaje a pl9-product-heroes-remote" at bounding box center [494, 262] width 308 height 13
click at [356, 258] on div "Enviar un mensaje a pl9-product-heroes-remote" at bounding box center [494, 262] width 308 height 13
click at [477, 253] on div at bounding box center [493, 249] width 305 height 10
click at [484, 255] on div at bounding box center [494, 249] width 308 height 13
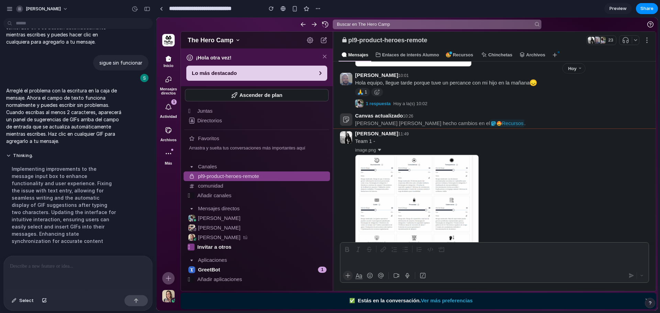
click at [515, 257] on div "Enviar un mensaje a pl9-product-heroes-remote" at bounding box center [494, 262] width 308 height 13
click at [520, 248] on div at bounding box center [493, 249] width 305 height 10
click at [364, 259] on div "Enviar un mensaje a pl9-product-heroes-remote" at bounding box center [494, 262] width 308 height 13
click at [347, 253] on div at bounding box center [493, 249] width 305 height 10
click at [351, 246] on div at bounding box center [493, 249] width 305 height 10
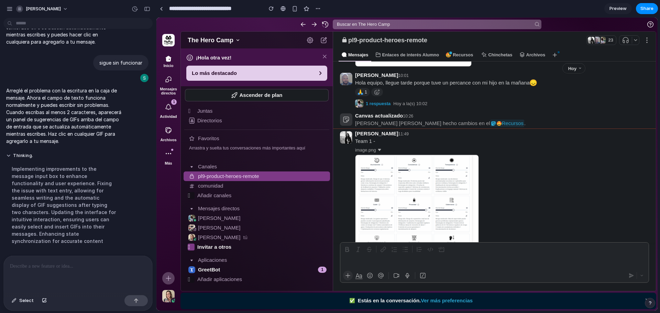
click at [93, 201] on div "Implementing improvements to the message input box to enhance functionality and…" at bounding box center [64, 205] width 116 height 88
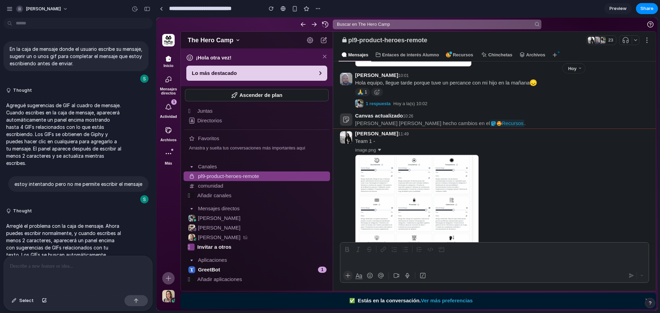
scroll to position [230, 0]
